Goal: Task Accomplishment & Management: Manage account settings

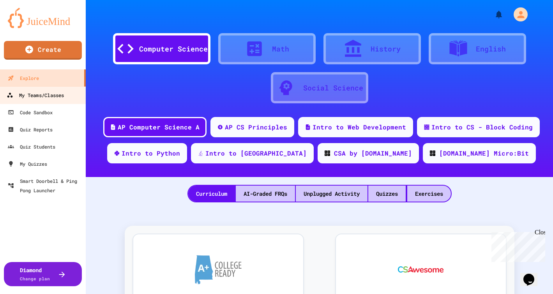
click at [42, 97] on div "My Teams/Classes" at bounding box center [35, 95] width 57 height 10
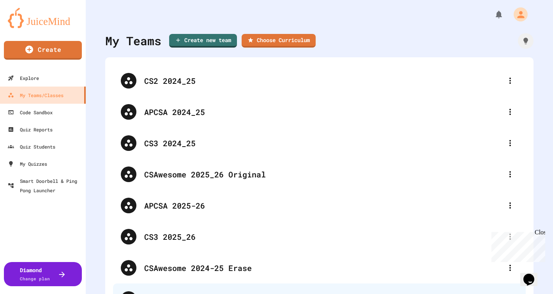
scroll to position [94, 0]
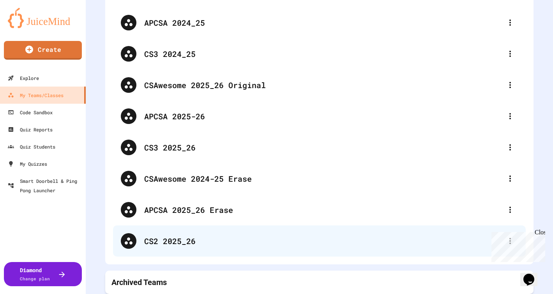
click at [170, 238] on div "CS2 2025_26" at bounding box center [323, 241] width 358 height 12
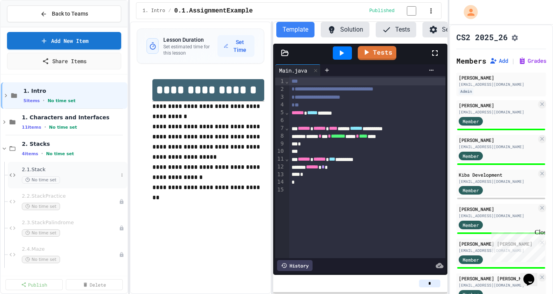
click at [33, 170] on span "2.1.Stack" at bounding box center [70, 170] width 96 height 7
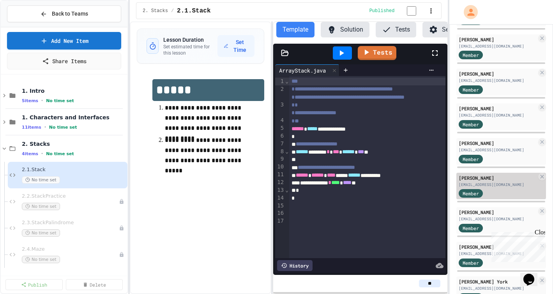
scroll to position [411, 0]
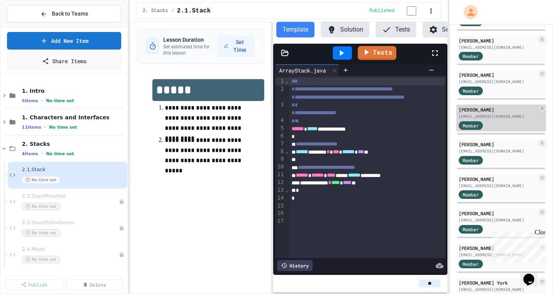
click at [500, 113] on div "[PERSON_NAME]" at bounding box center [498, 109] width 78 height 7
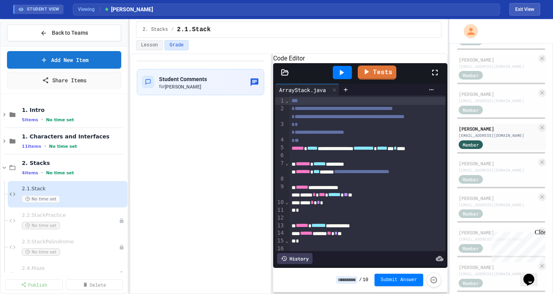
click at [287, 75] on icon at bounding box center [285, 71] width 7 height 5
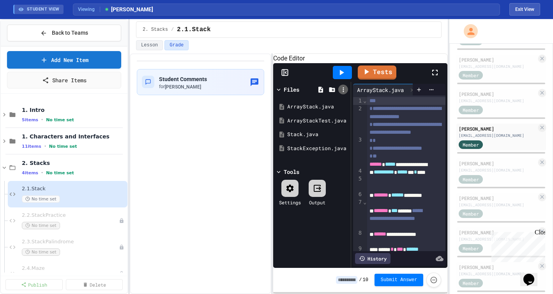
click at [346, 93] on icon at bounding box center [343, 89] width 7 height 7
click at [522, 4] on button "Exit View" at bounding box center [525, 9] width 31 height 12
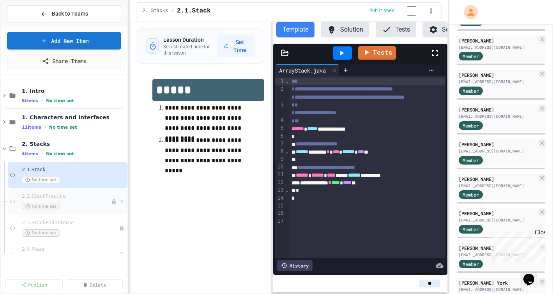
click at [66, 201] on div "2.2.StackPractice No time set" at bounding box center [66, 201] width 89 height 17
